Goal: Task Accomplishment & Management: Complete application form

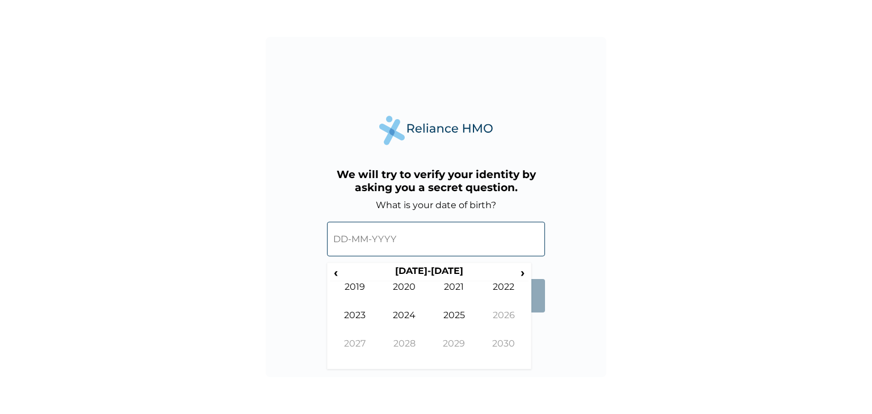
click at [413, 248] on input "text" at bounding box center [436, 239] width 218 height 35
click at [336, 274] on span "‹" at bounding box center [336, 273] width 12 height 14
click at [350, 287] on td "1989" at bounding box center [355, 295] width 50 height 28
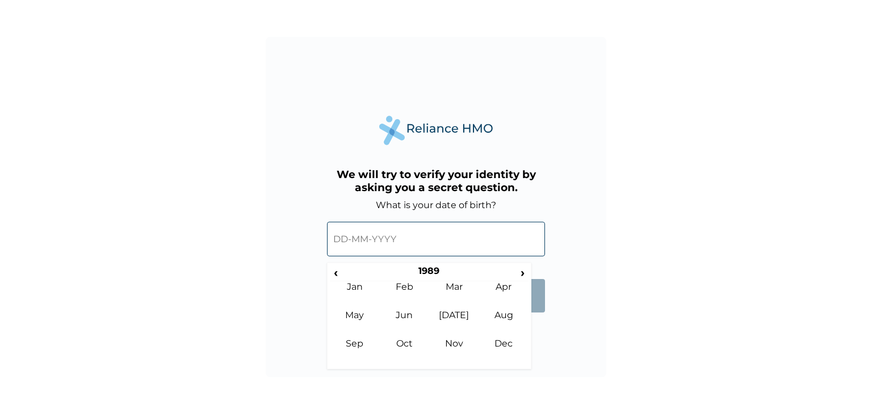
click at [350, 287] on td "Jan" at bounding box center [355, 295] width 50 height 28
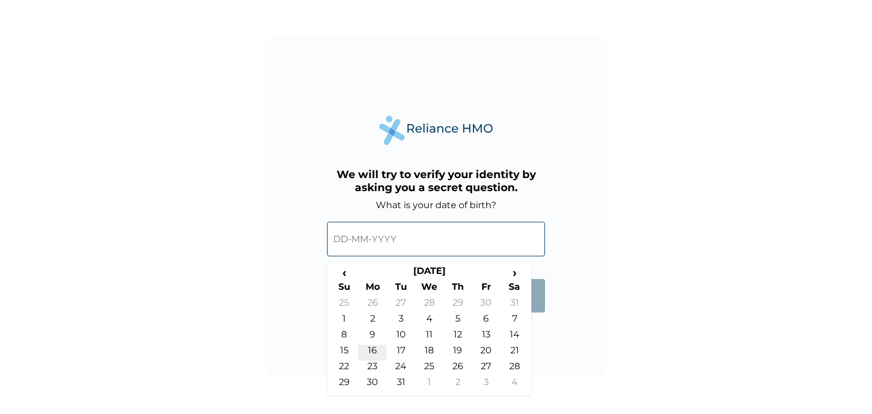
click at [363, 348] on td "16" at bounding box center [372, 353] width 28 height 16
type input "[DATE]"
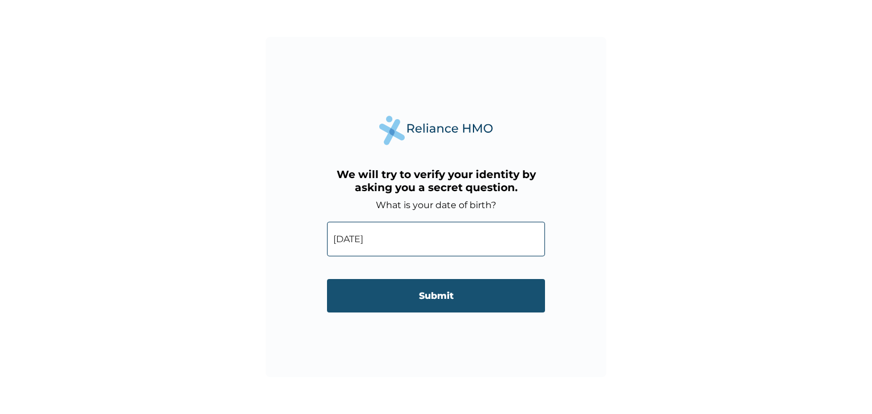
click at [413, 300] on input "Submit" at bounding box center [436, 295] width 218 height 33
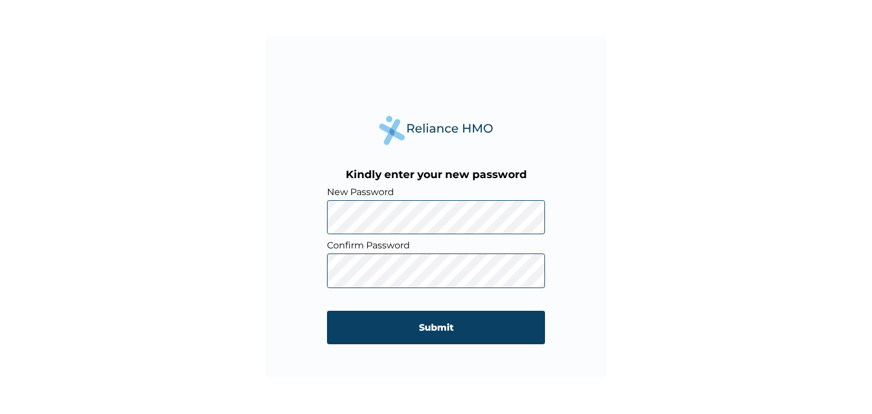
click input "Submit" at bounding box center [436, 327] width 218 height 33
